Goal: Task Accomplishment & Management: Use online tool/utility

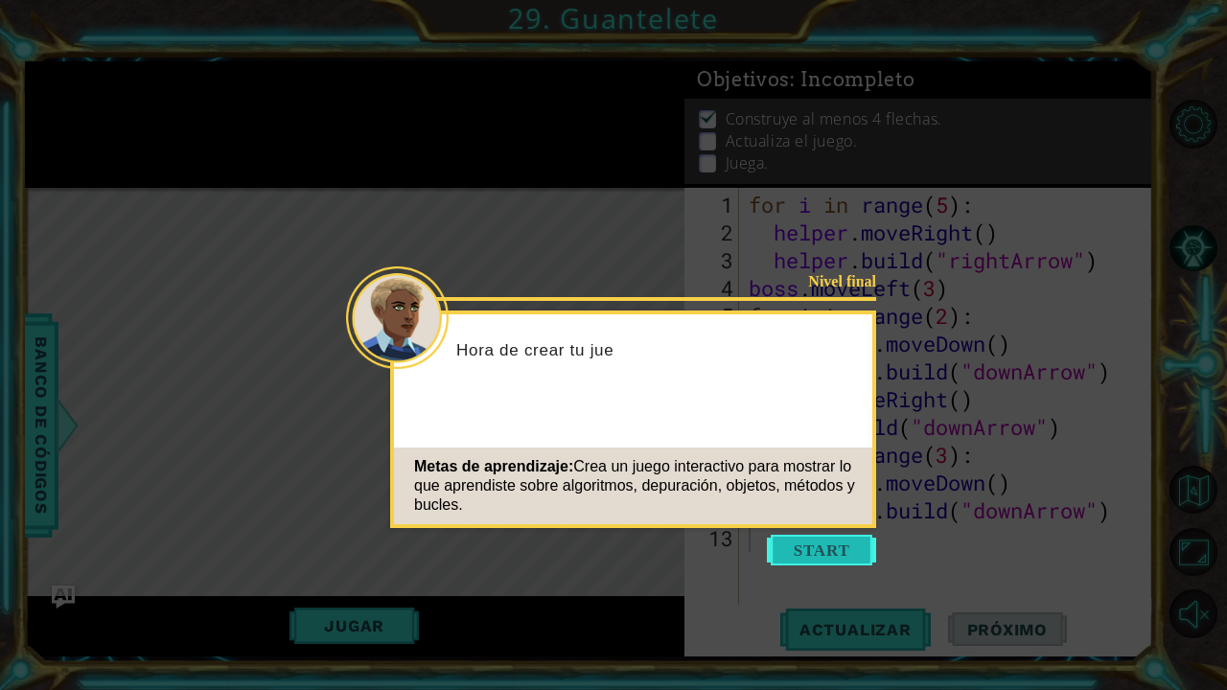
click at [816, 554] on button "Start" at bounding box center [821, 550] width 109 height 31
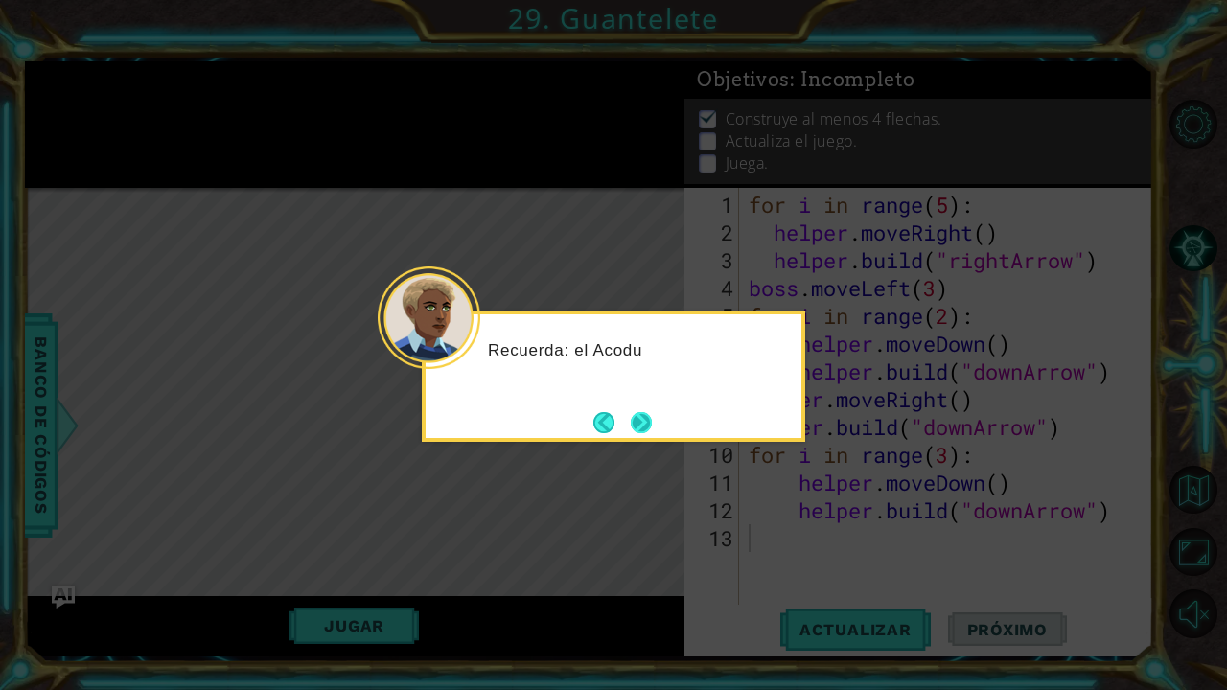
click at [638, 415] on button "Next" at bounding box center [641, 422] width 21 height 21
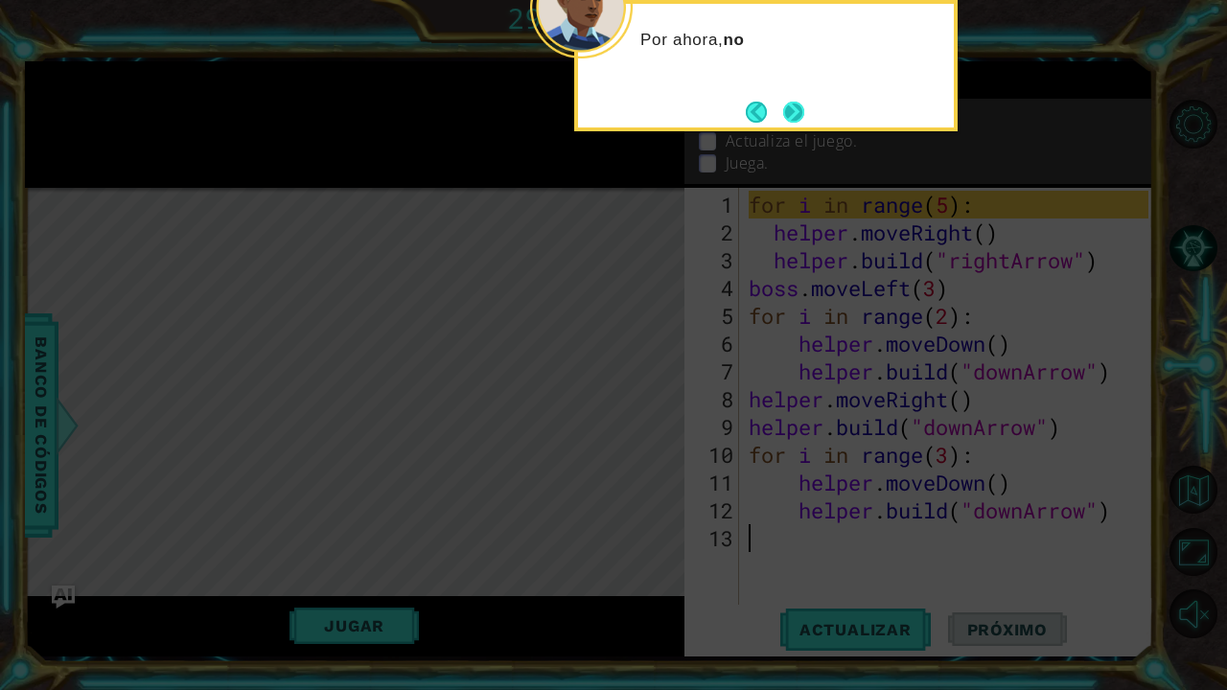
click at [800, 105] on button "Next" at bounding box center [793, 112] width 21 height 21
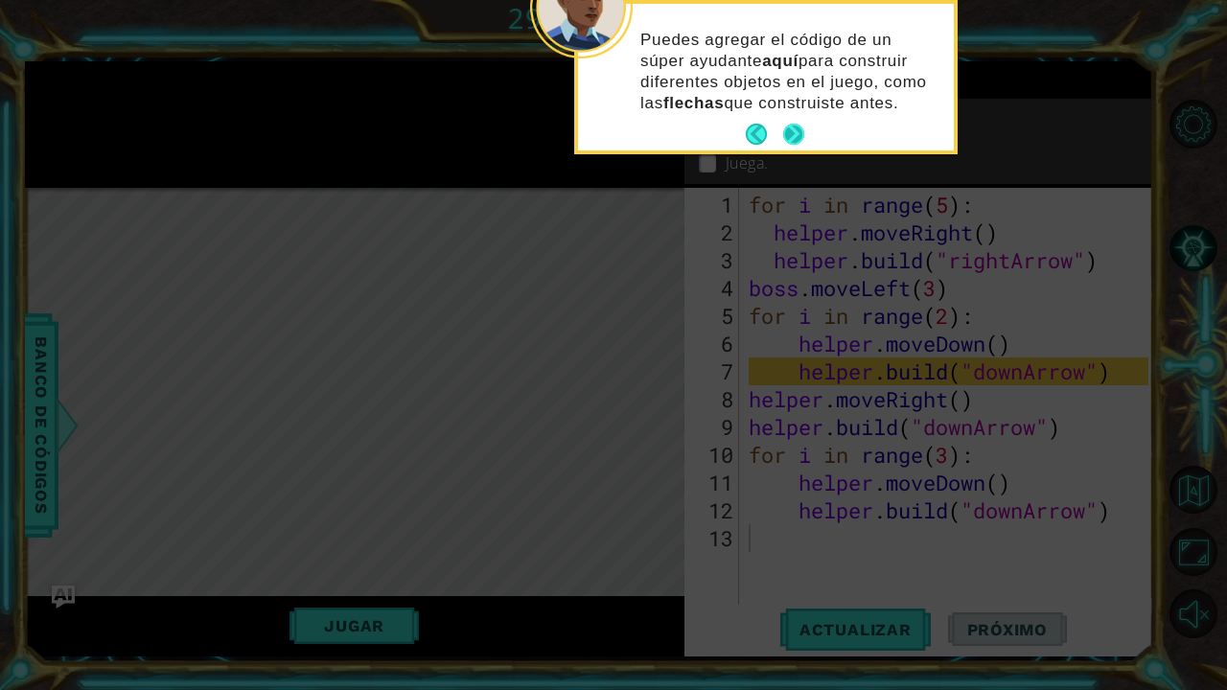
click at [798, 132] on button "Next" at bounding box center [793, 134] width 21 height 21
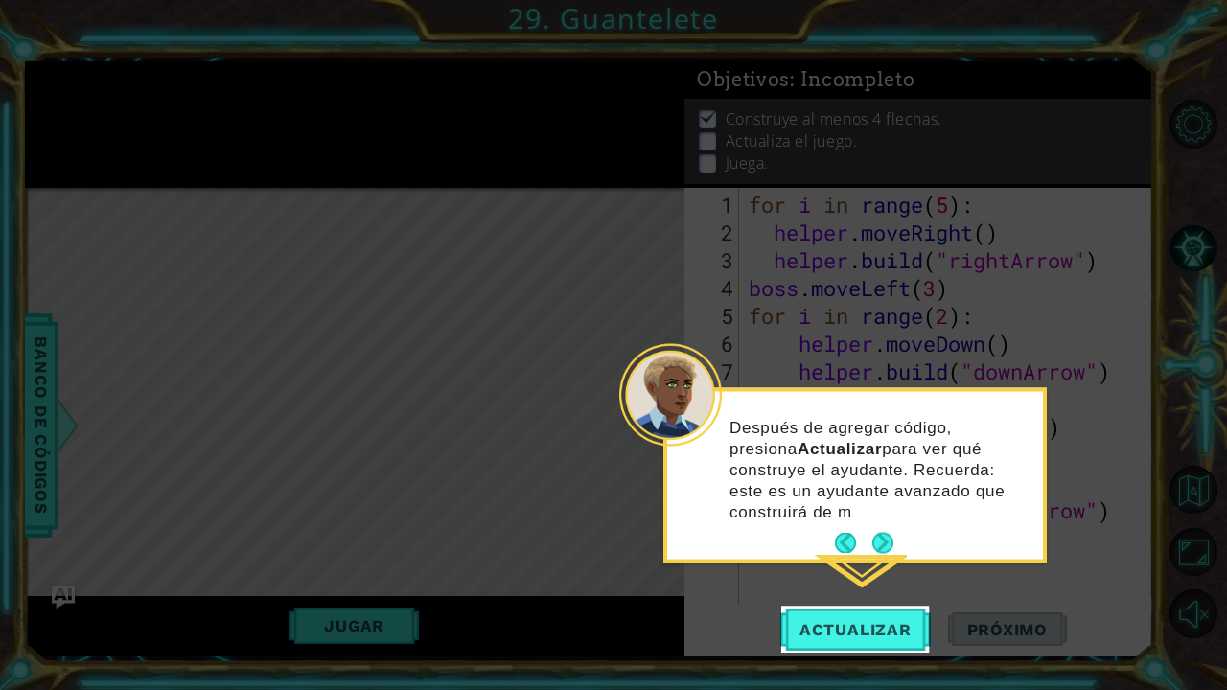
click at [883, 512] on p "Después de agregar código, presiona Actualizar para ver qué construye el ayudan…" at bounding box center [879, 469] width 300 height 105
click at [881, 542] on button "Next" at bounding box center [882, 543] width 21 height 21
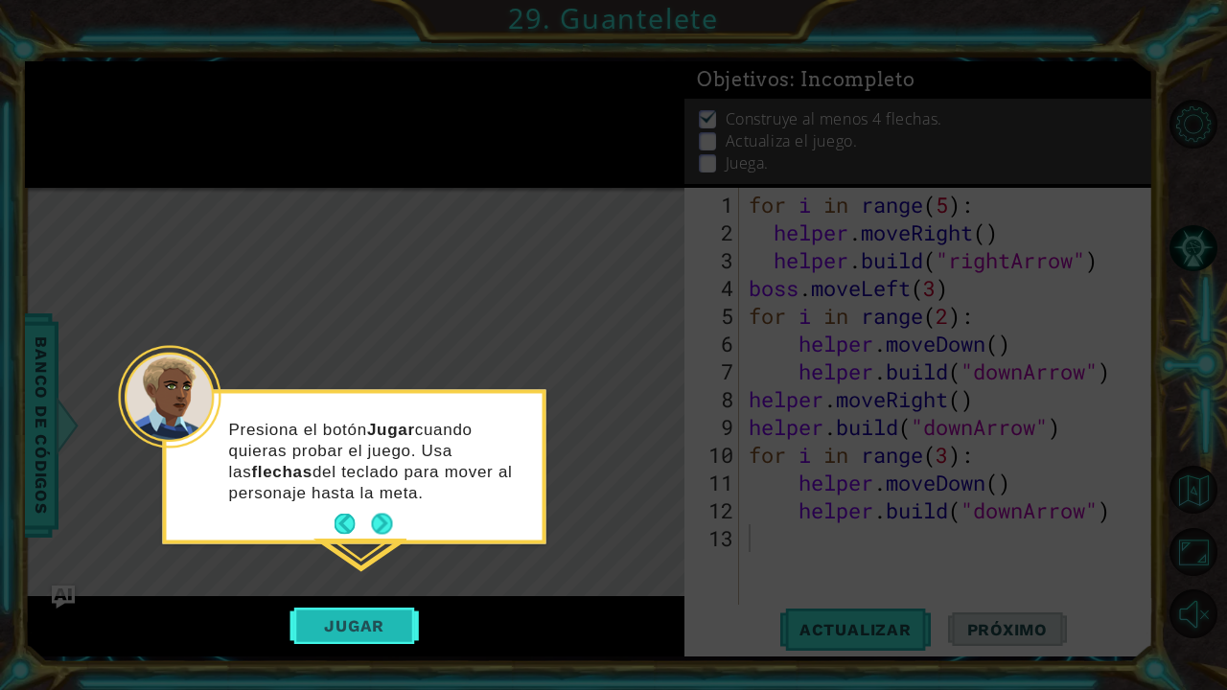
click at [374, 632] on button "Jugar" at bounding box center [353, 626] width 129 height 36
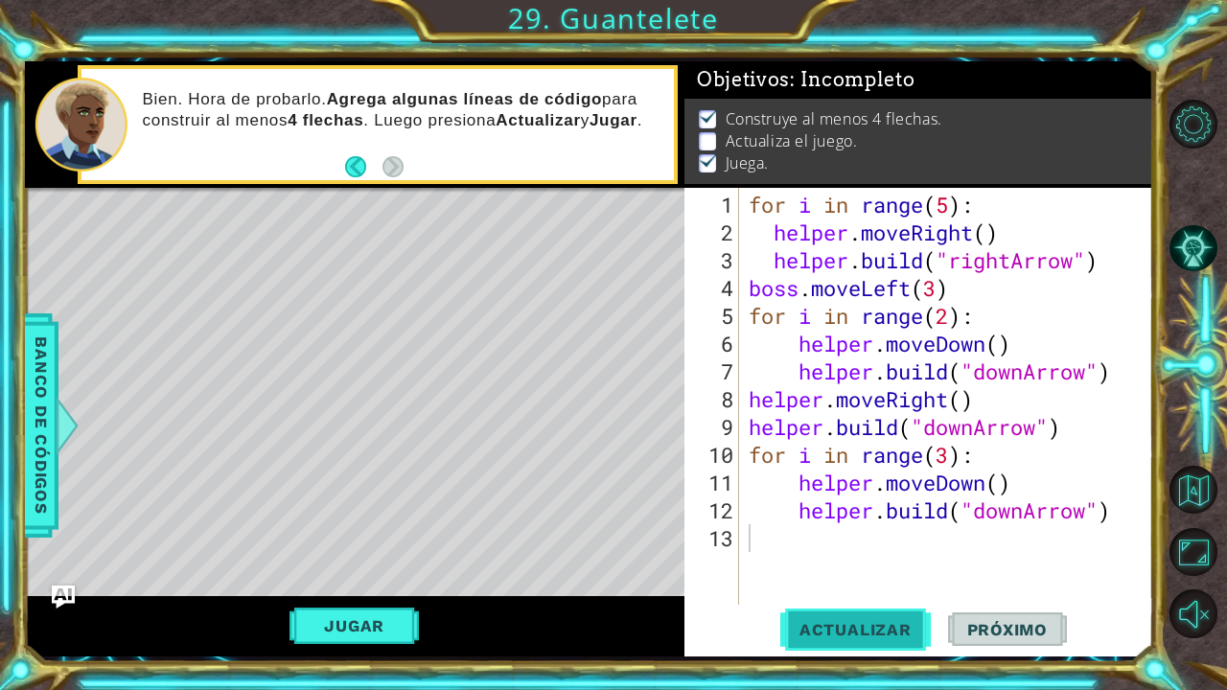
click at [858, 637] on span "Actualizar" at bounding box center [855, 629] width 150 height 19
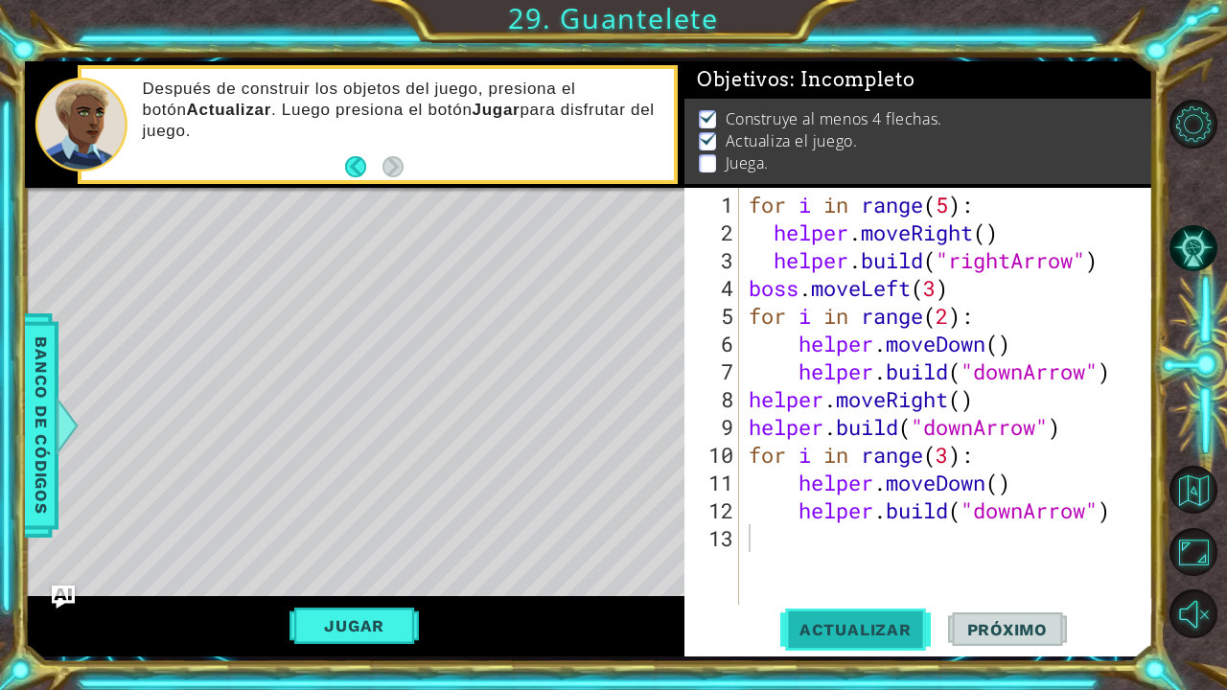
click at [808, 632] on span "Actualizar" at bounding box center [855, 629] width 150 height 19
click at [872, 621] on span "Actualizar" at bounding box center [855, 629] width 150 height 19
type textarea "[DOMAIN_NAME]("downArrow")"
click at [355, 615] on button "Jugar" at bounding box center [353, 626] width 129 height 36
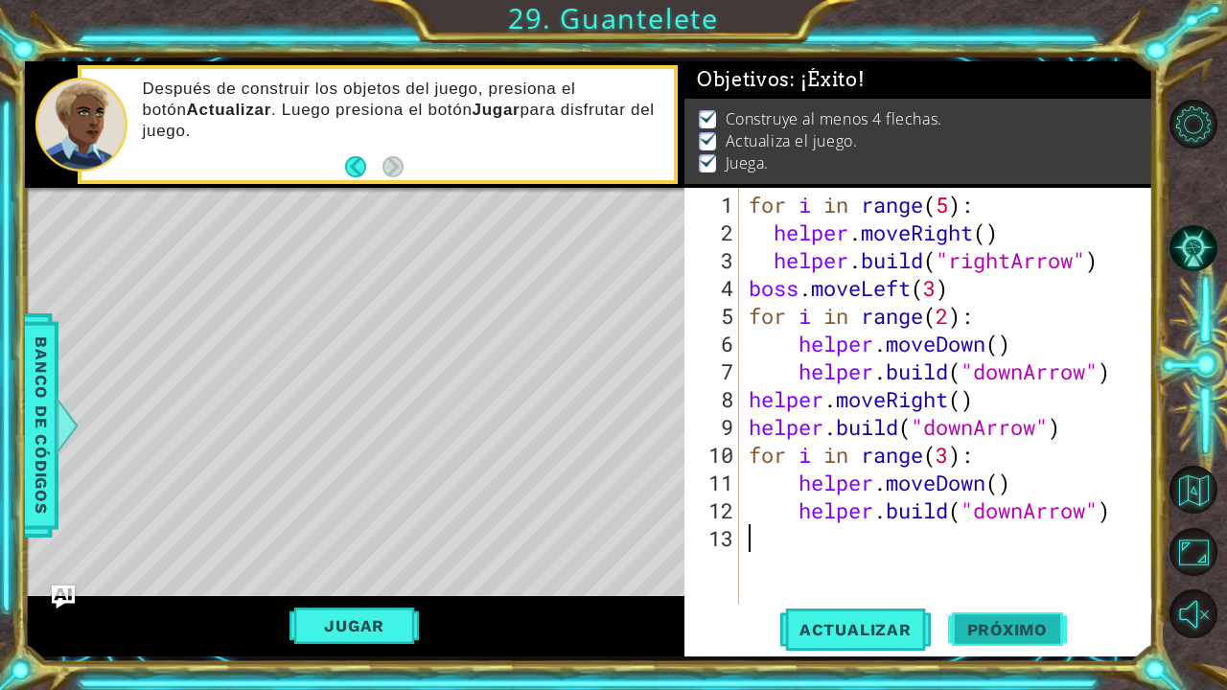
click at [1020, 641] on button "Próximo" at bounding box center [1007, 629] width 119 height 47
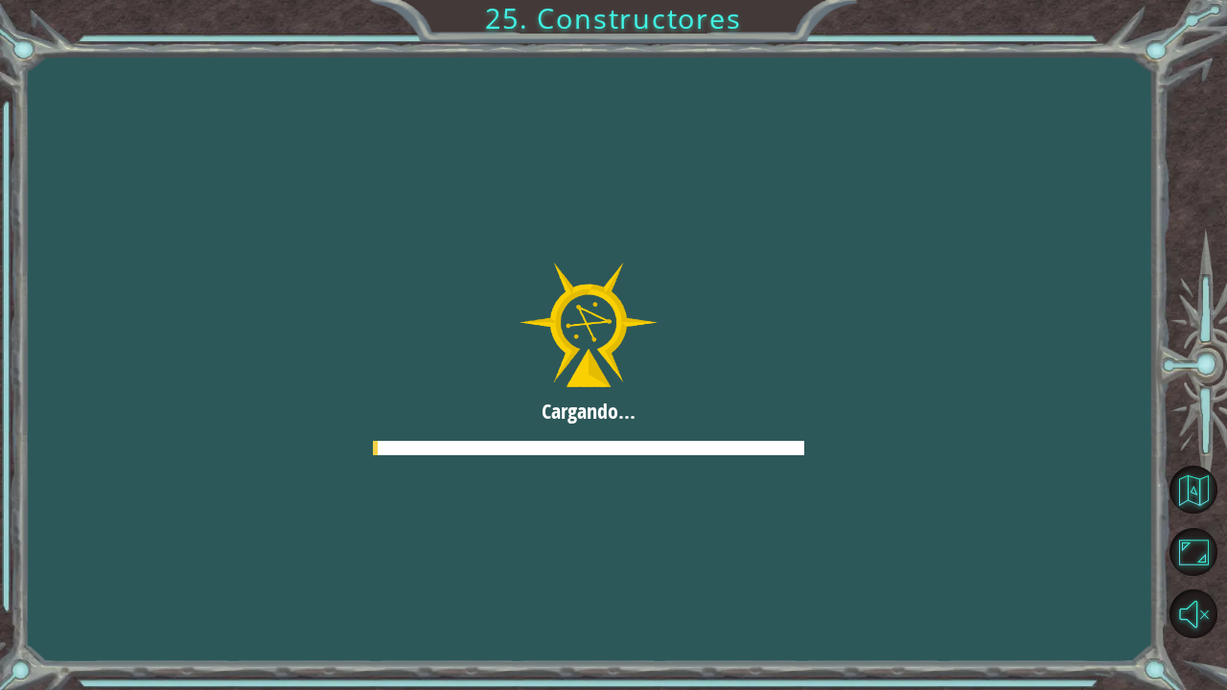
click at [1029, 628] on div "Cargando..." at bounding box center [589, 360] width 1129 height 608
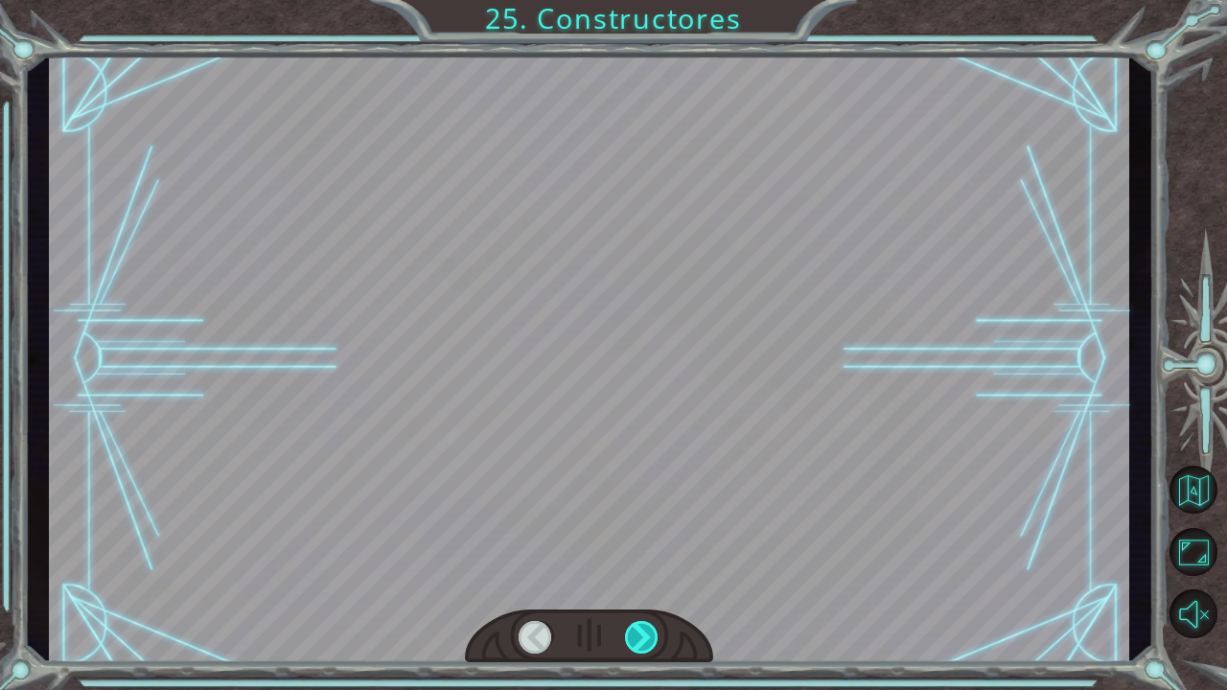
click at [633, 633] on div at bounding box center [642, 637] width 35 height 33
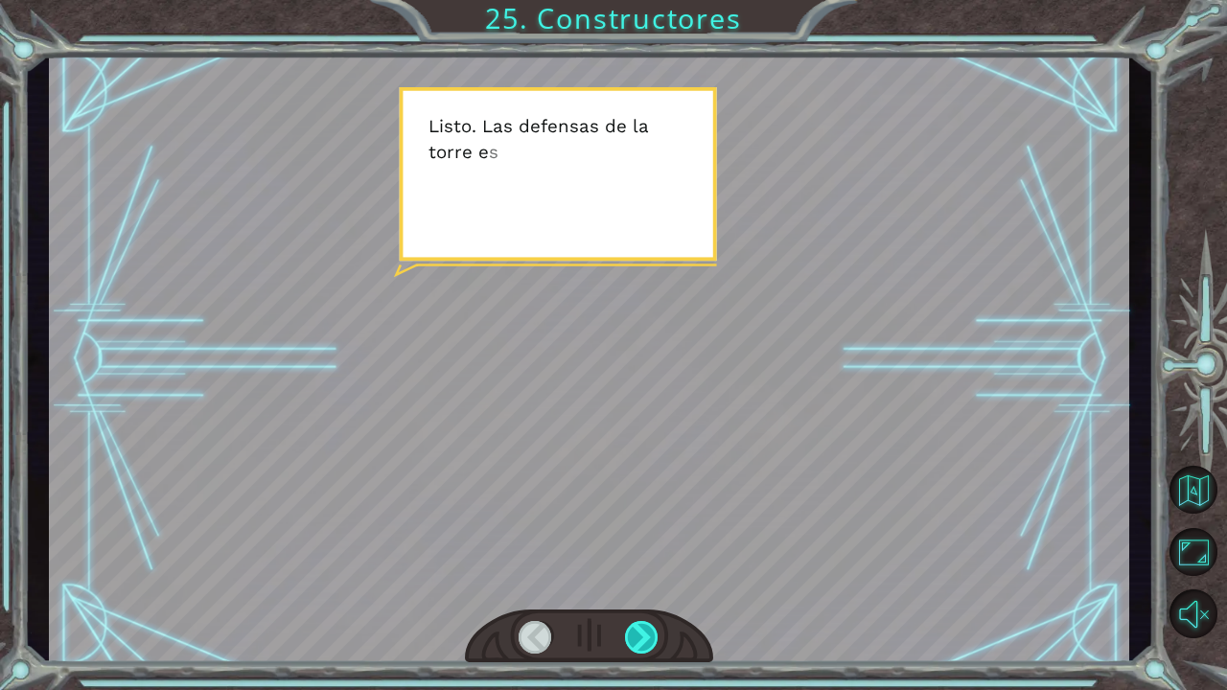
click at [653, 637] on div at bounding box center [642, 637] width 35 height 33
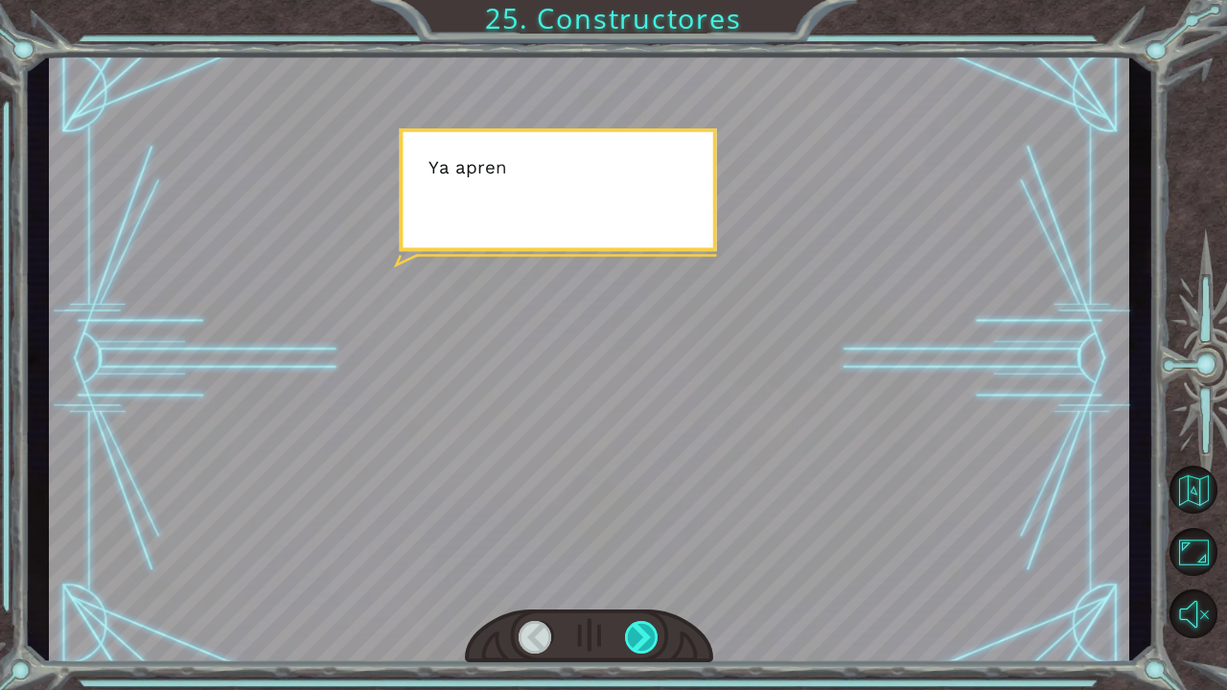
click at [653, 637] on div at bounding box center [642, 637] width 35 height 33
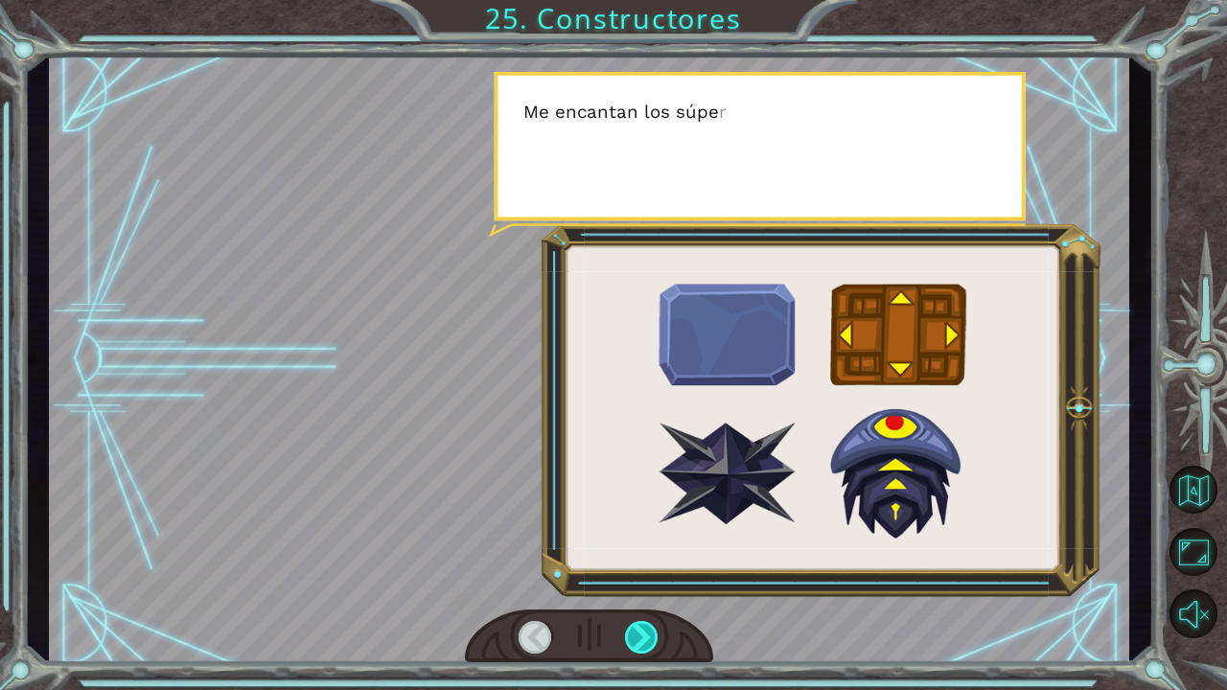
click at [653, 637] on div at bounding box center [642, 637] width 35 height 33
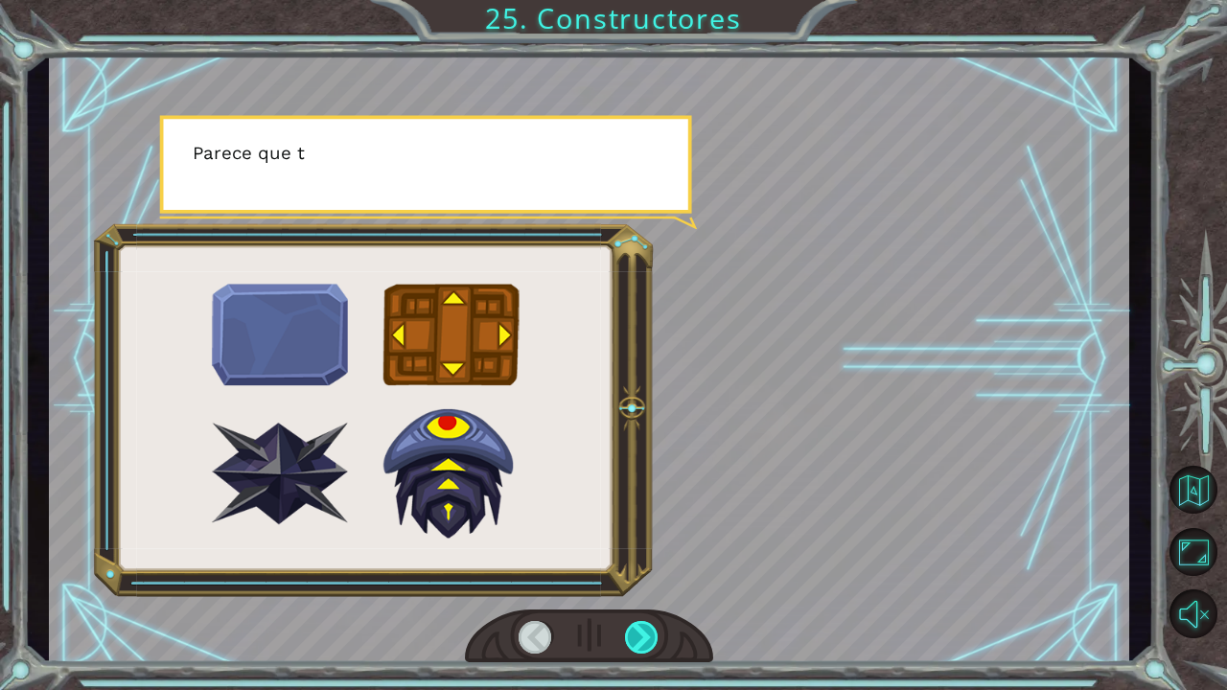
click at [653, 637] on div at bounding box center [642, 637] width 35 height 33
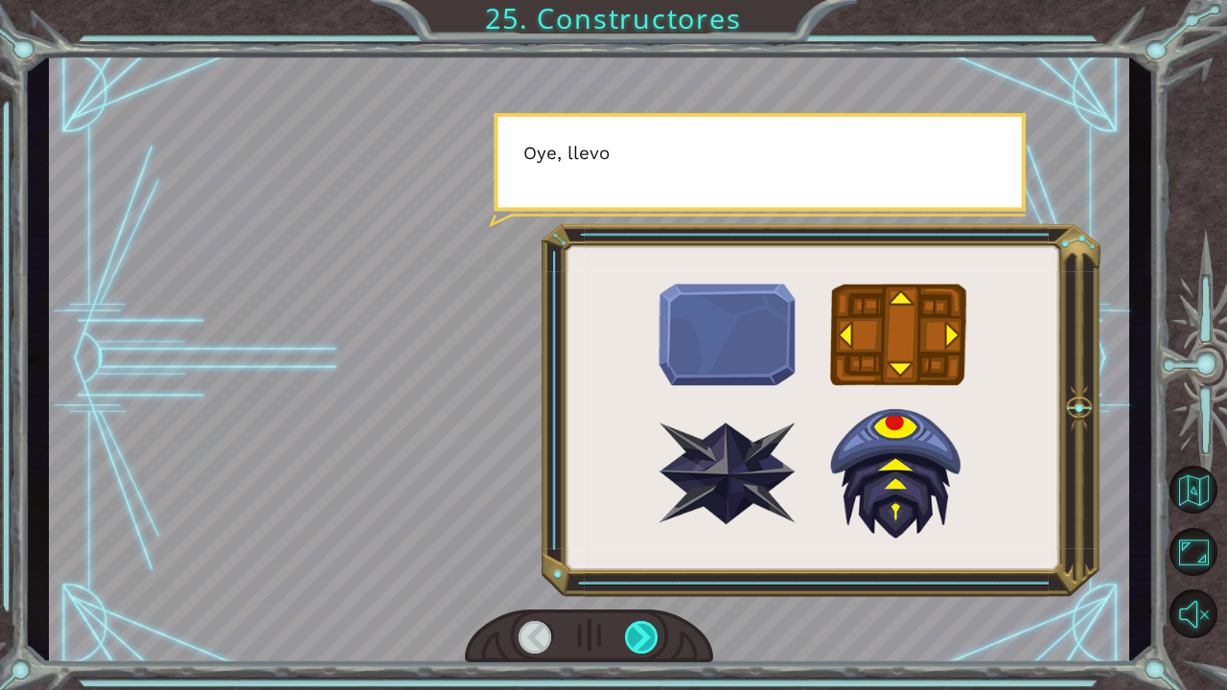
click at [654, 637] on div at bounding box center [642, 637] width 35 height 33
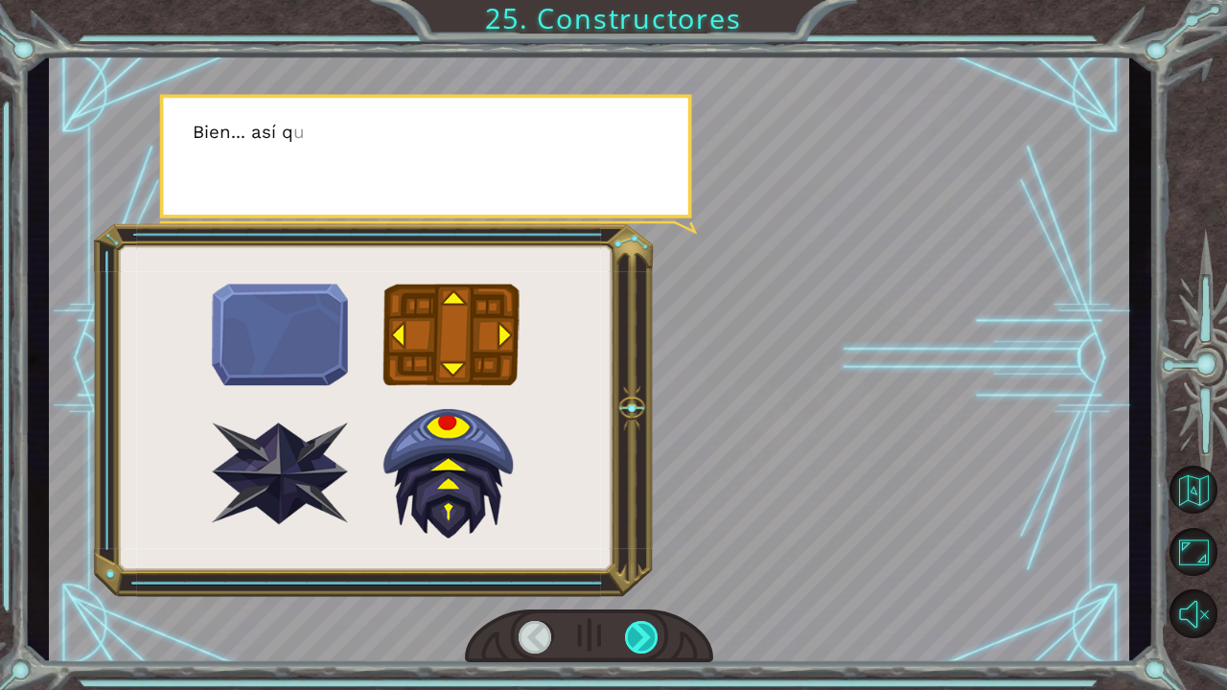
click at [654, 637] on div at bounding box center [642, 637] width 35 height 33
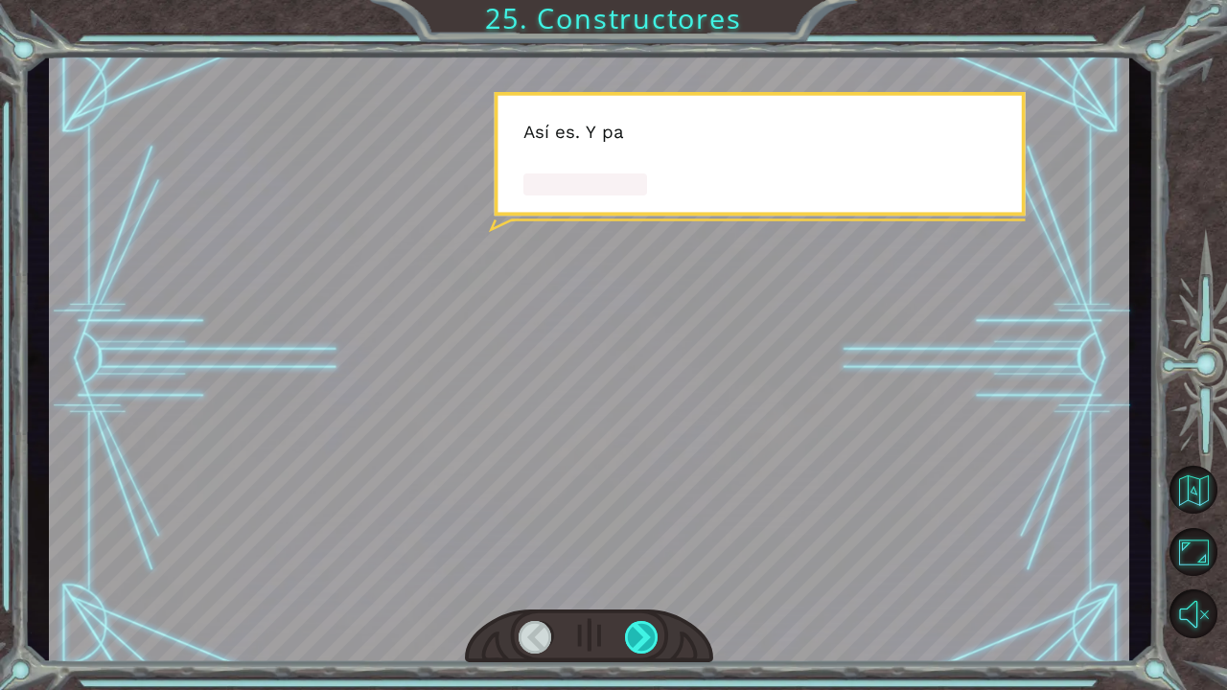
click at [654, 637] on div at bounding box center [642, 637] width 35 height 33
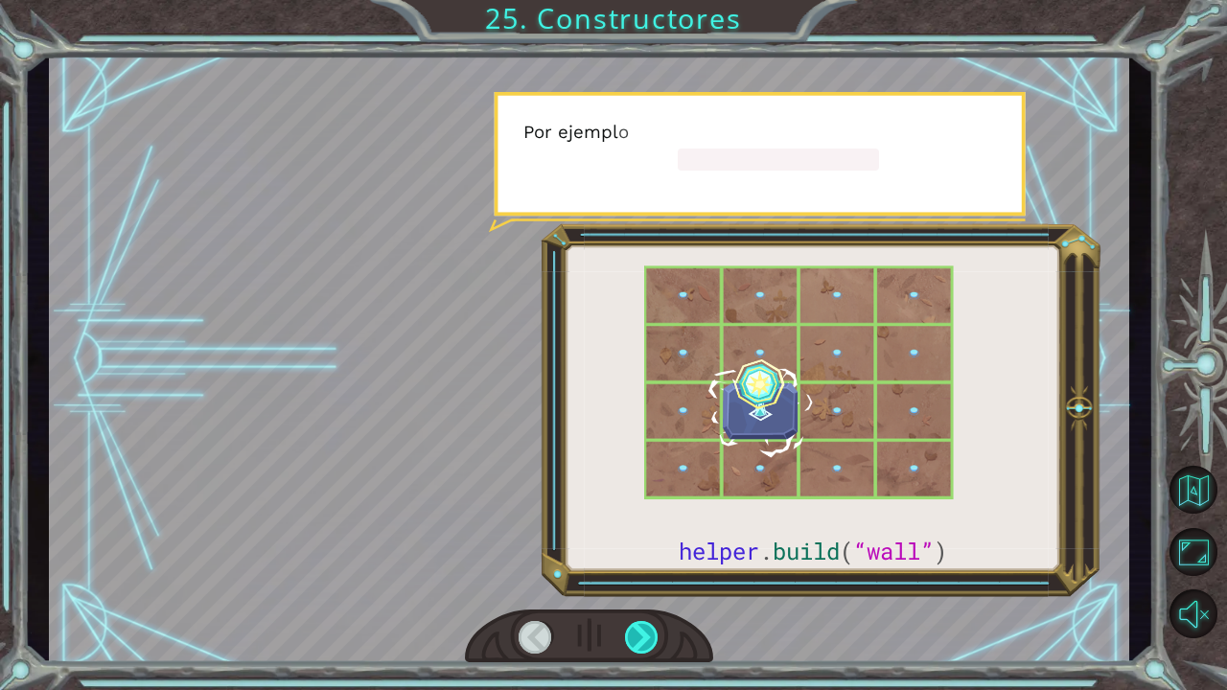
click at [654, 637] on div at bounding box center [642, 637] width 35 height 33
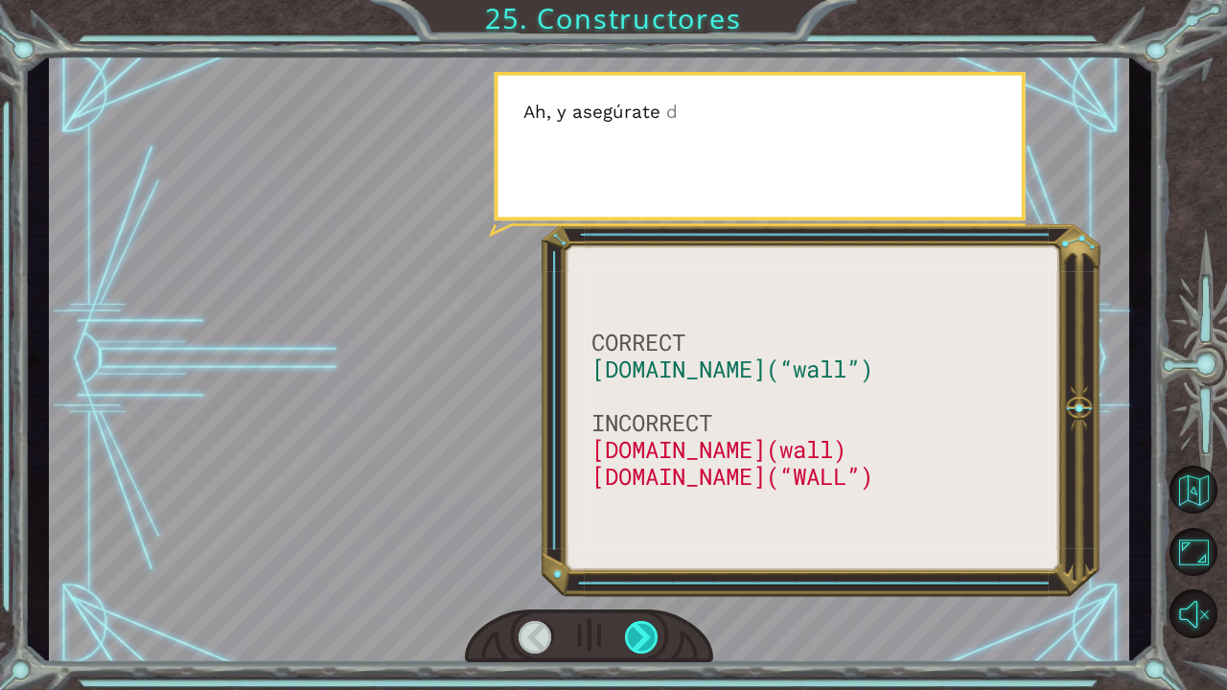
click at [654, 637] on div at bounding box center [642, 637] width 35 height 33
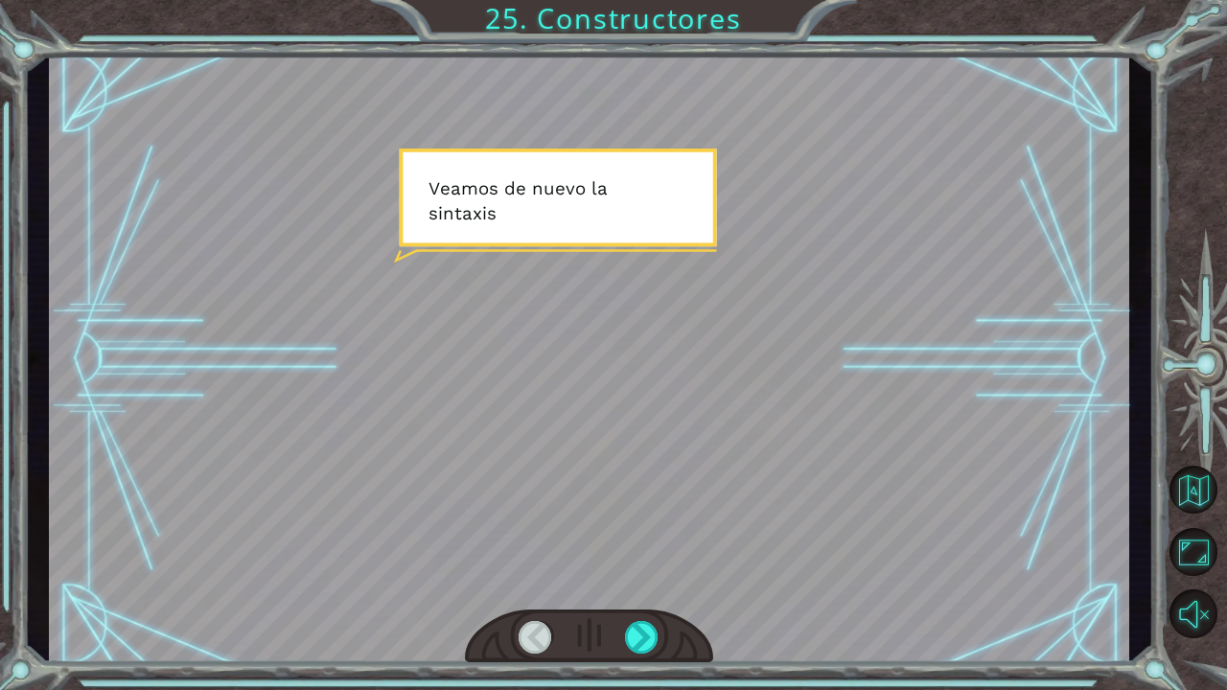
click at [527, 633] on div at bounding box center [535, 637] width 35 height 33
click at [637, 637] on div at bounding box center [642, 637] width 35 height 33
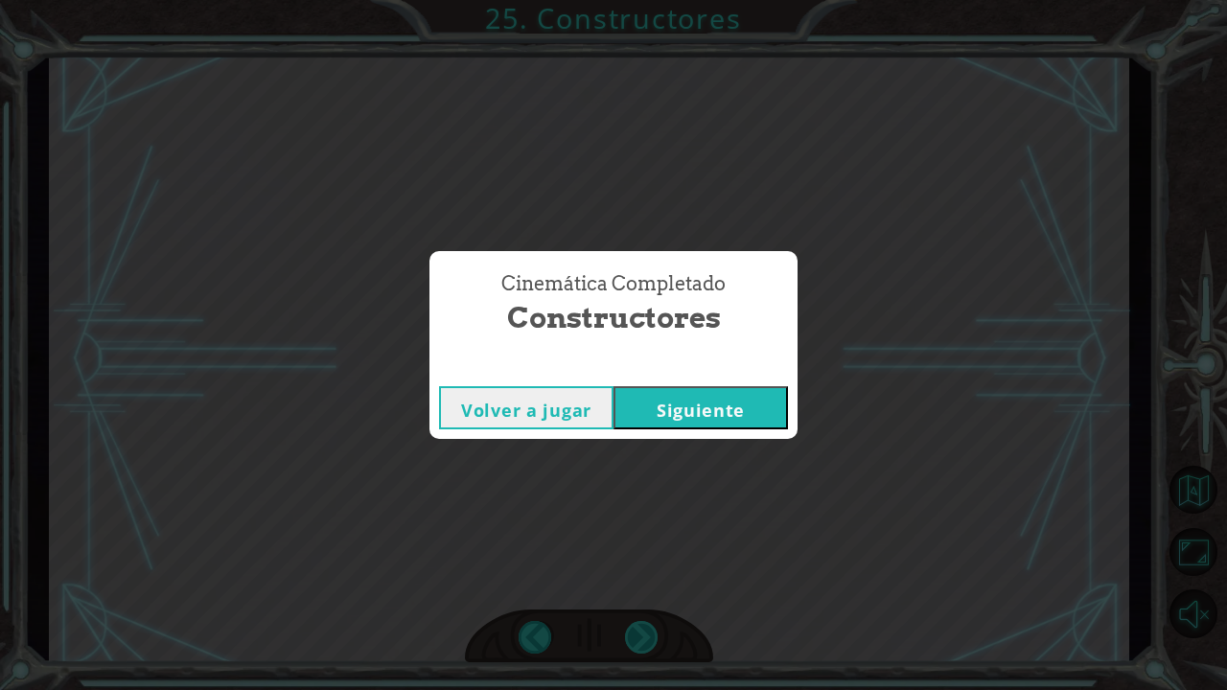
click at [637, 637] on div "Cinemática Completado Constructores Volver a jugar [GEOGRAPHIC_DATA]" at bounding box center [613, 345] width 1227 height 690
click at [739, 430] on div "Volver a jugar [GEOGRAPHIC_DATA]" at bounding box center [613, 408] width 368 height 62
click at [748, 413] on button "Siguiente" at bounding box center [700, 407] width 174 height 43
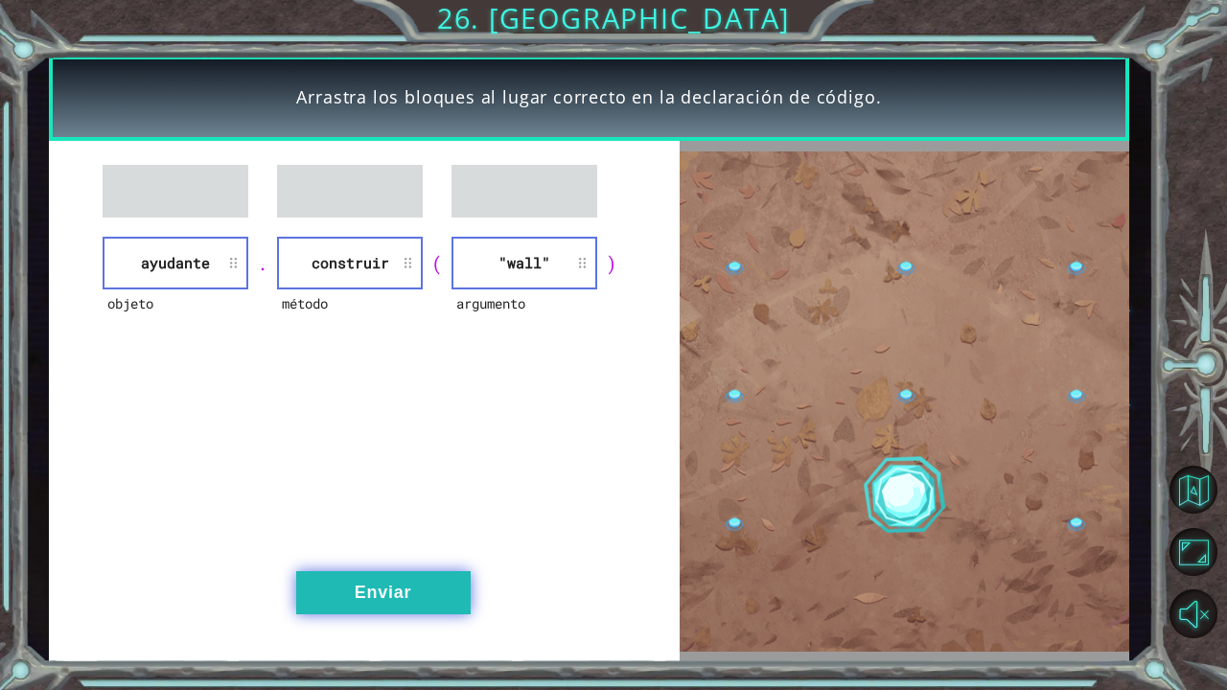
click at [431, 597] on button "Enviar" at bounding box center [383, 592] width 174 height 43
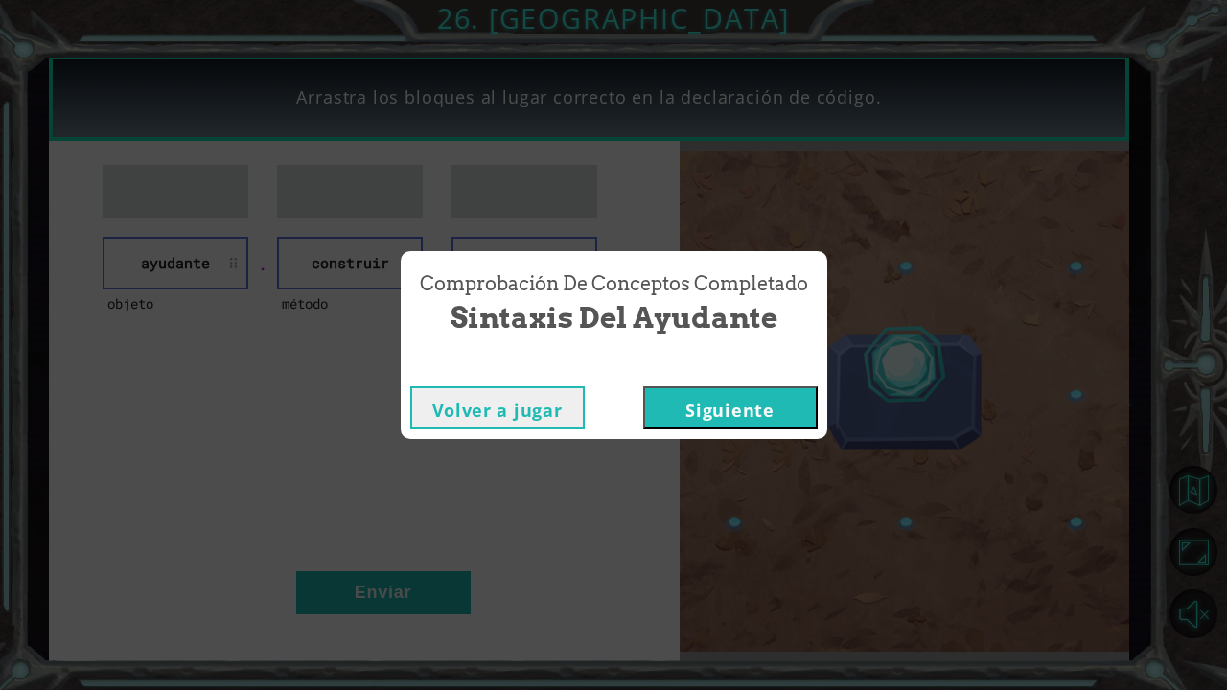
click at [733, 399] on button "Siguiente" at bounding box center [730, 407] width 174 height 43
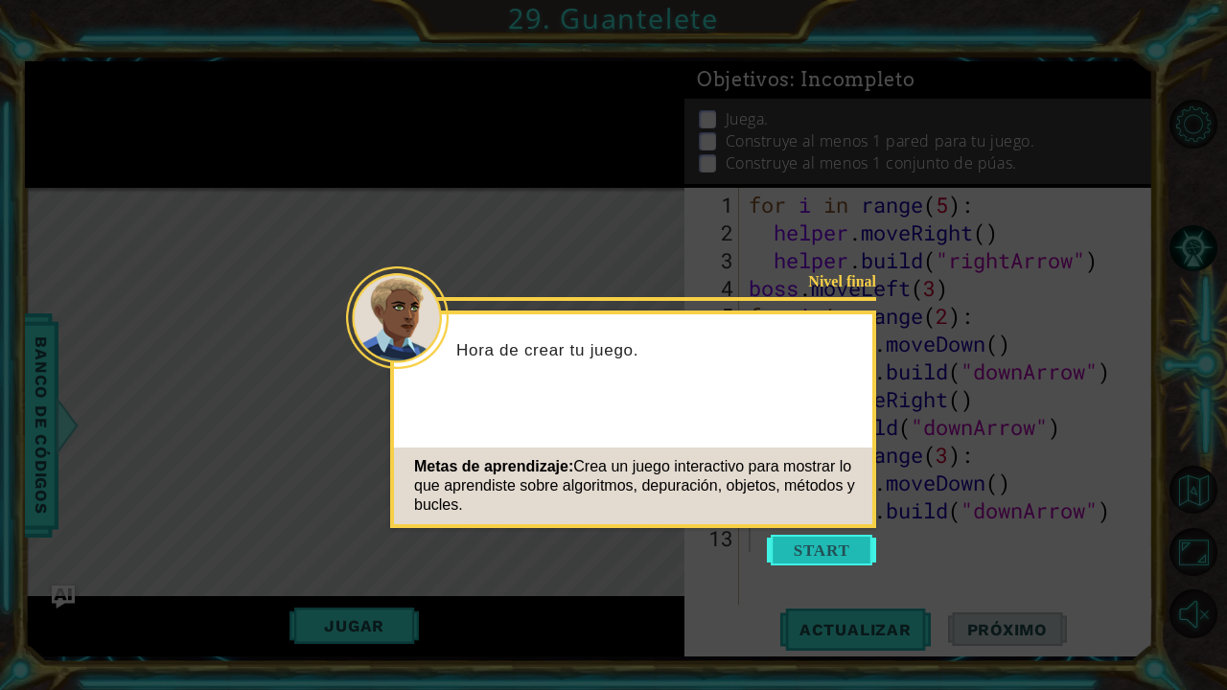
click at [837, 561] on button "Start" at bounding box center [821, 550] width 109 height 31
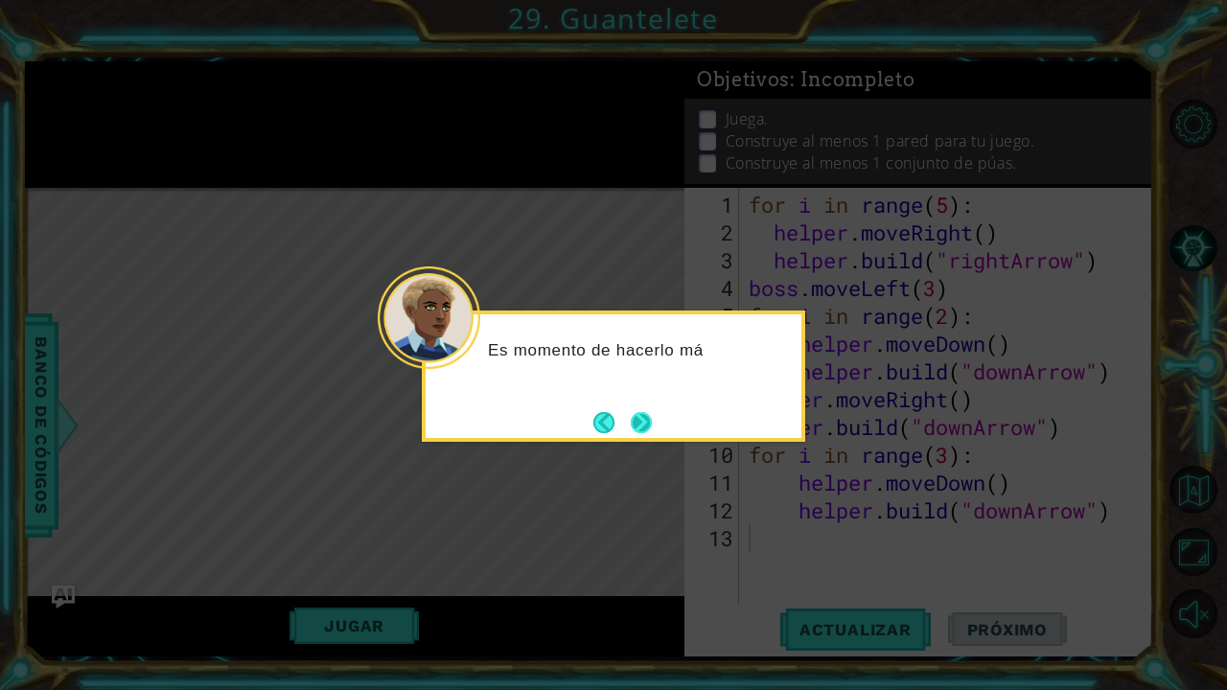
click at [637, 412] on button "Next" at bounding box center [641, 422] width 21 height 21
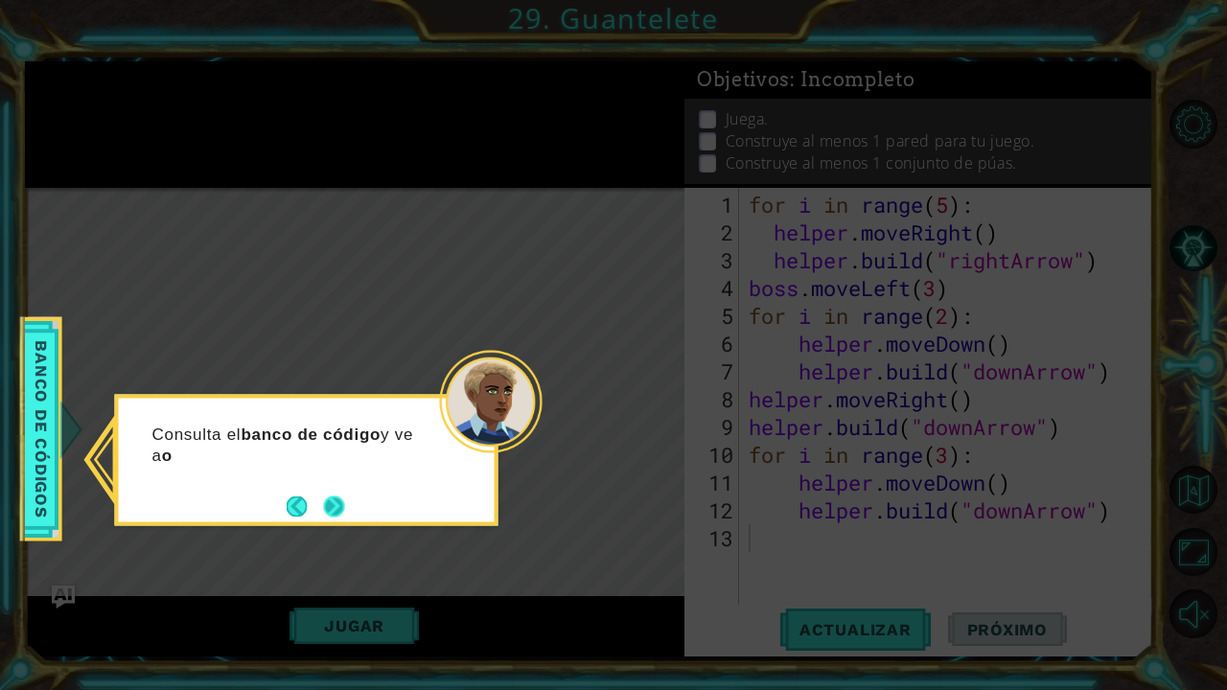
click at [332, 514] on button "Next" at bounding box center [334, 505] width 21 height 21
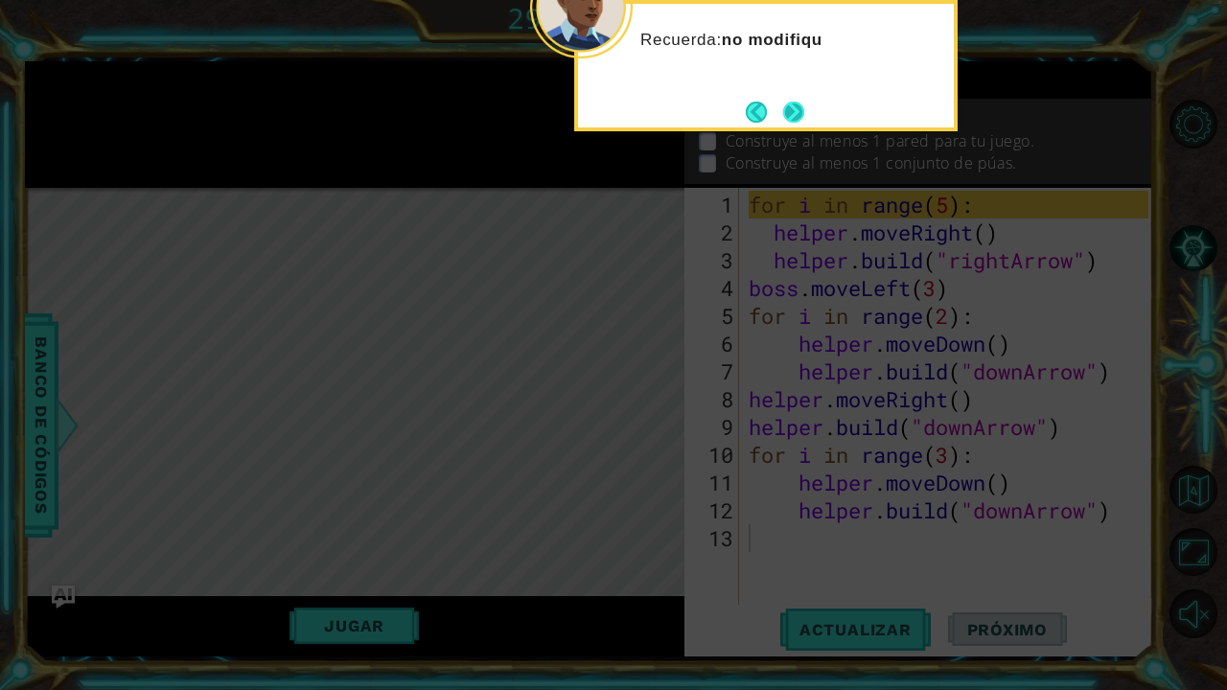
click at [789, 106] on button "Next" at bounding box center [793, 112] width 21 height 21
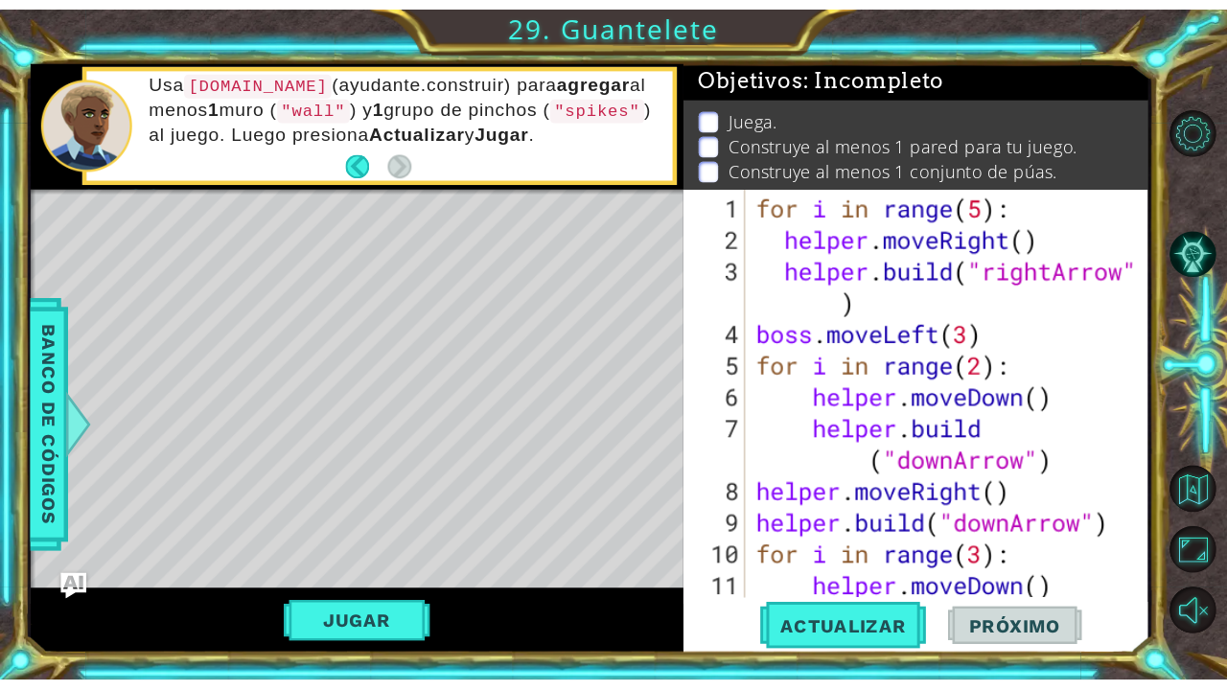
scroll to position [29, 0]
